Goal: Navigation & Orientation: Find specific page/section

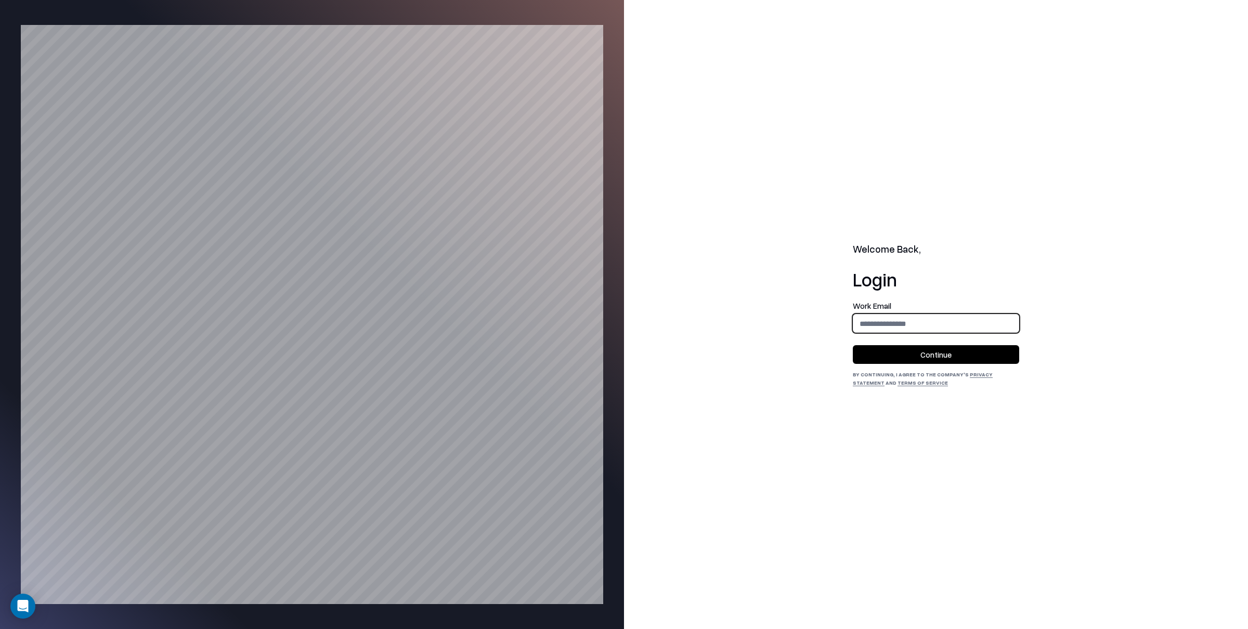
click at [904, 331] on input "email" at bounding box center [935, 323] width 165 height 19
type input "**********"
click at [948, 364] on button "Continue" at bounding box center [936, 354] width 166 height 19
click at [942, 359] on button "Continue" at bounding box center [936, 354] width 166 height 19
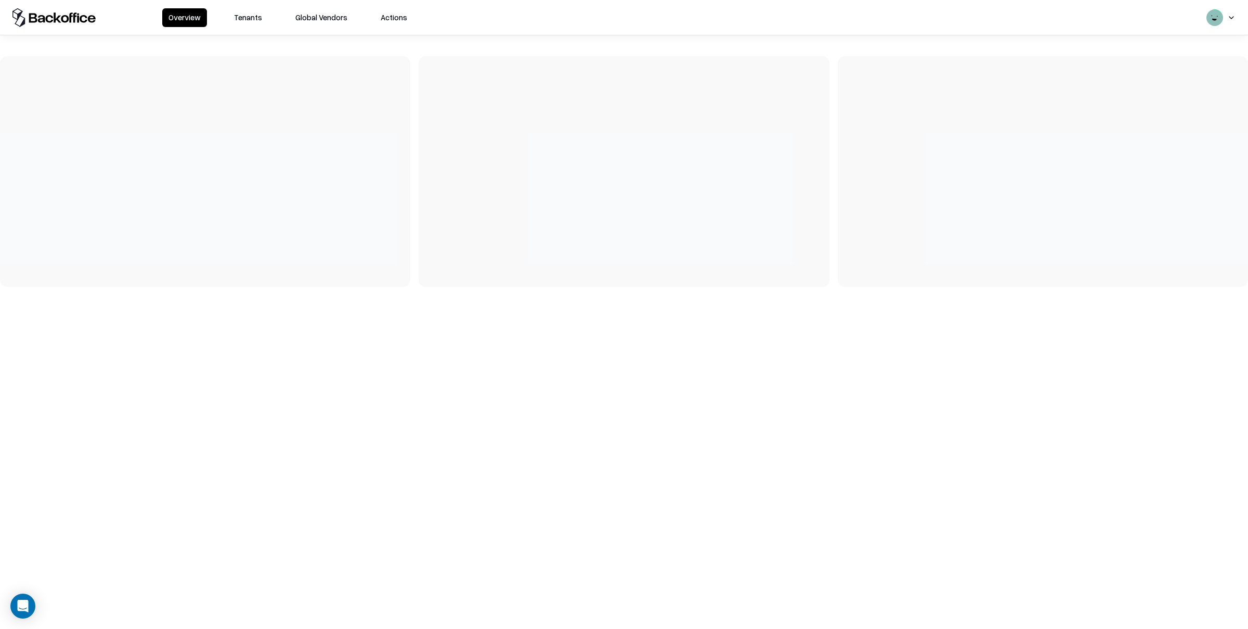
click at [253, 23] on button "Tenants" at bounding box center [248, 17] width 41 height 19
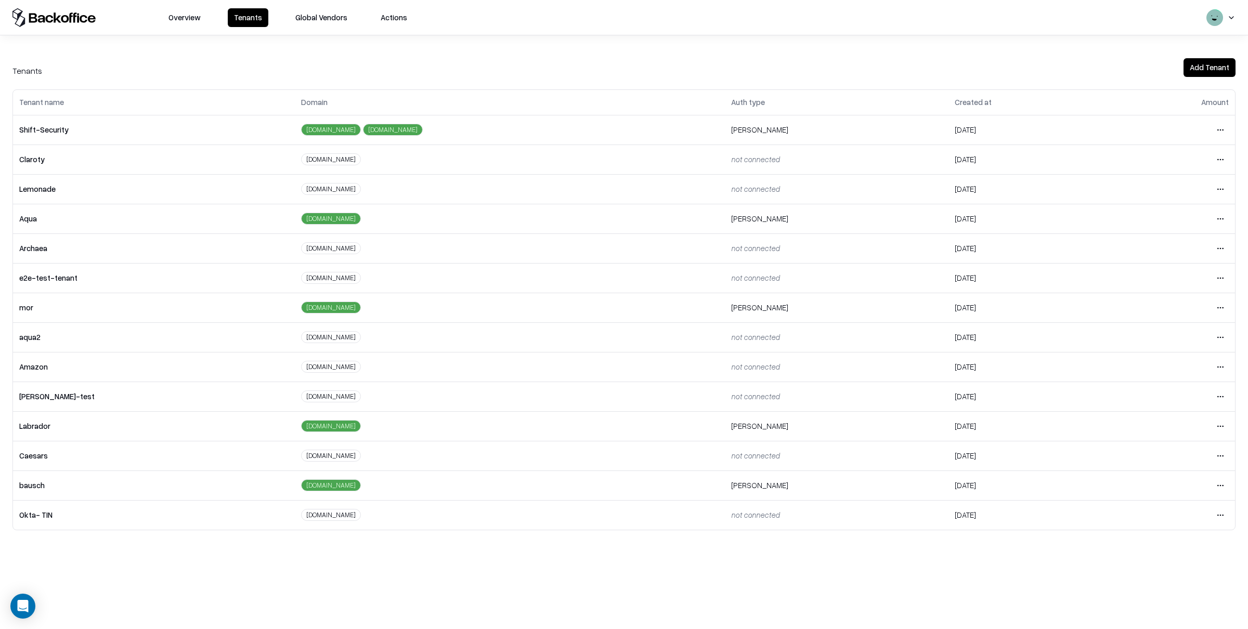
click at [1223, 461] on html "Overview Tenants Global Vendors Actions Tenants Add Tenant Tenant name Domain A…" at bounding box center [624, 314] width 1248 height 629
click at [1169, 540] on div "Login to tenant" at bounding box center [1176, 544] width 112 height 21
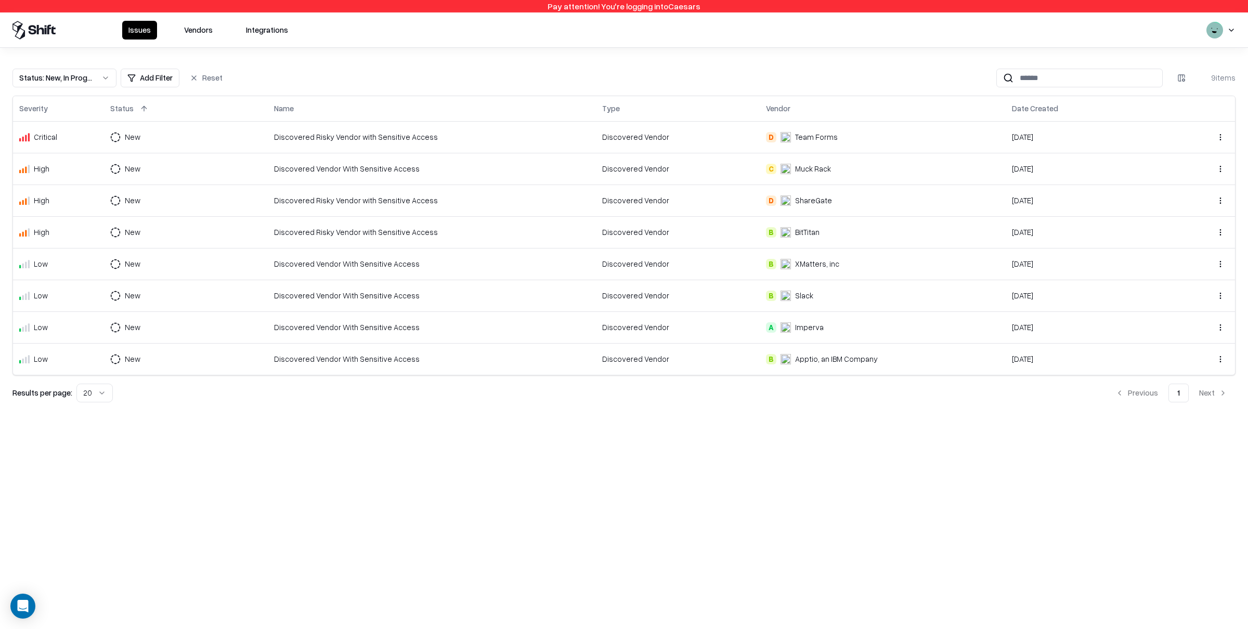
click at [203, 32] on button "Vendors" at bounding box center [198, 30] width 41 height 19
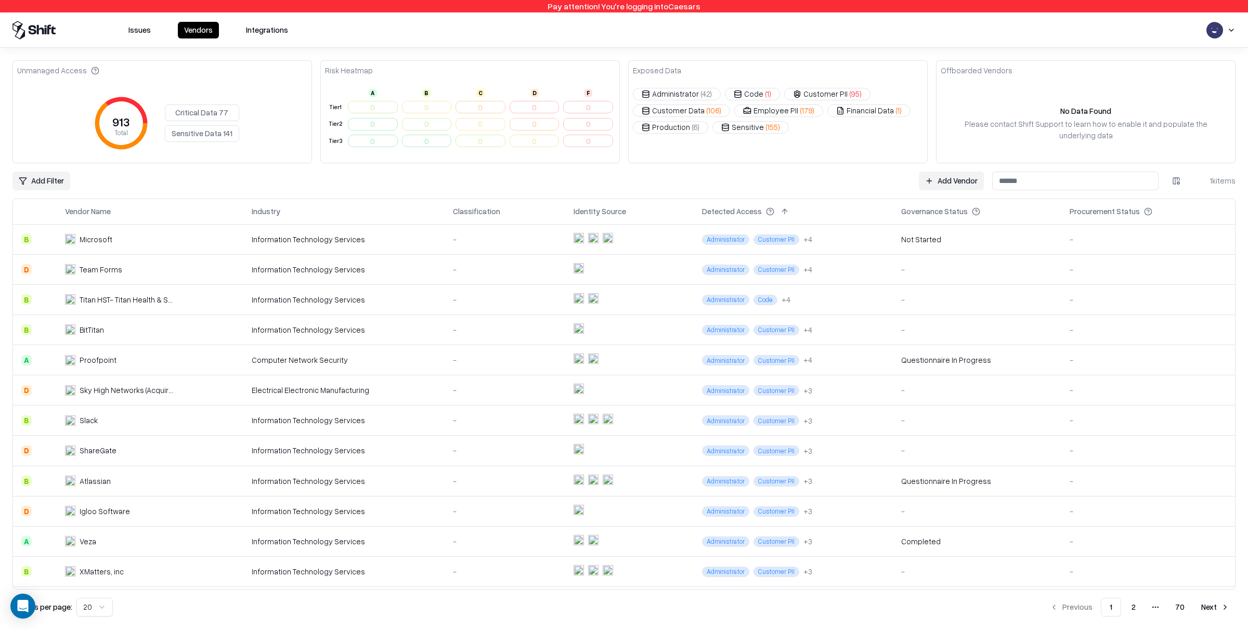
click at [144, 35] on button "Issues" at bounding box center [139, 30] width 35 height 17
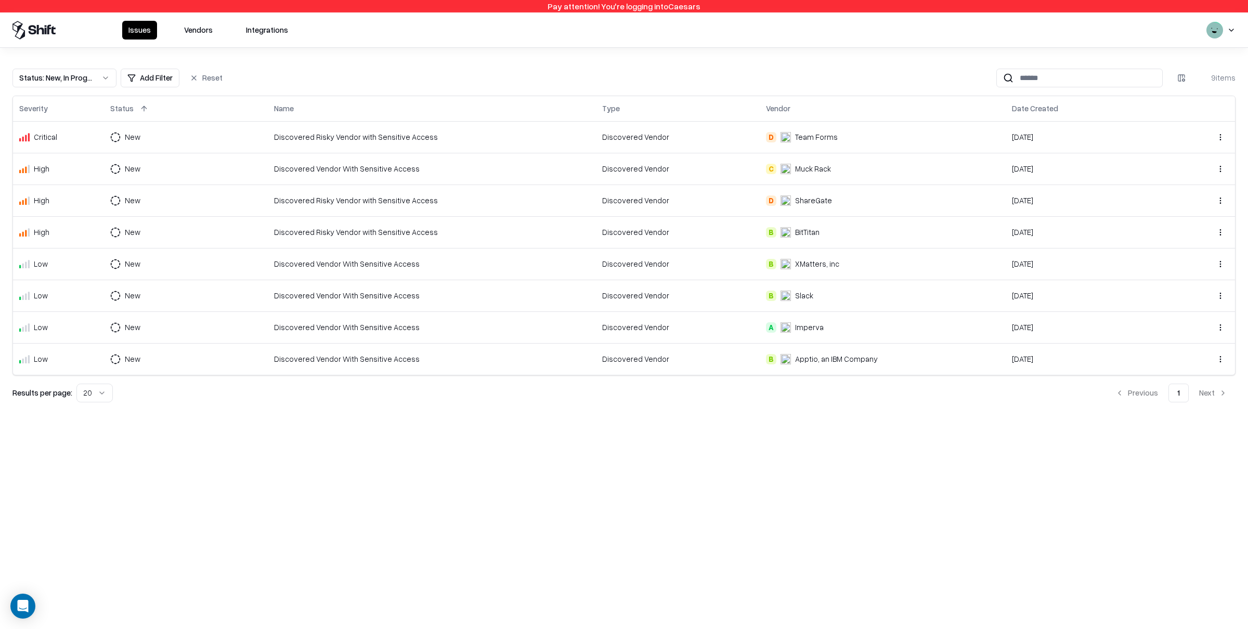
click at [262, 29] on button "Integrations" at bounding box center [267, 30] width 55 height 19
